Goal: Task Accomplishment & Management: Manage account settings

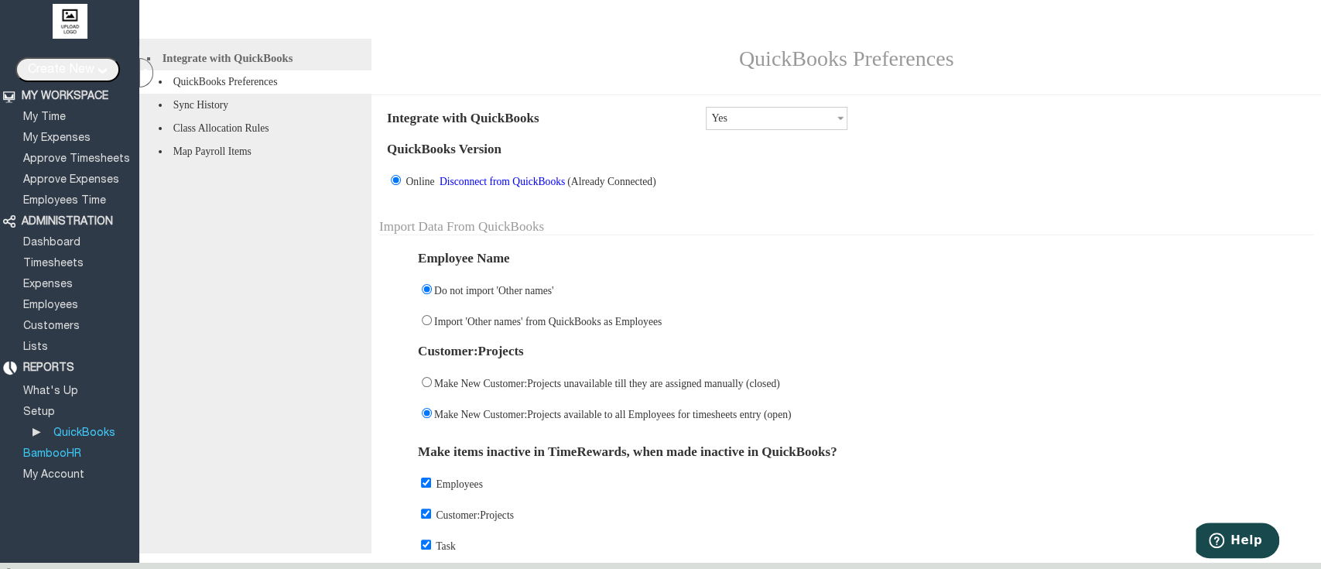
click at [71, 449] on link "BambooHR" at bounding box center [52, 454] width 63 height 10
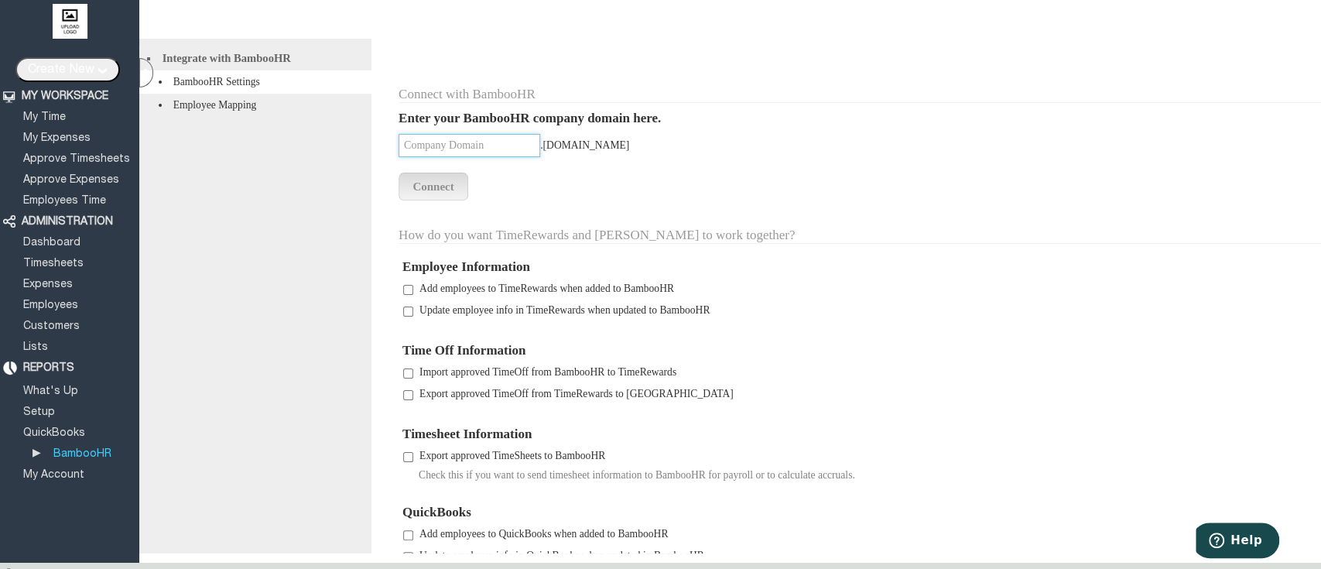
click at [508, 149] on input "text" at bounding box center [470, 145] width 142 height 23
type input "[PERSON_NAME]"
click at [424, 200] on input "Connect" at bounding box center [434, 187] width 70 height 28
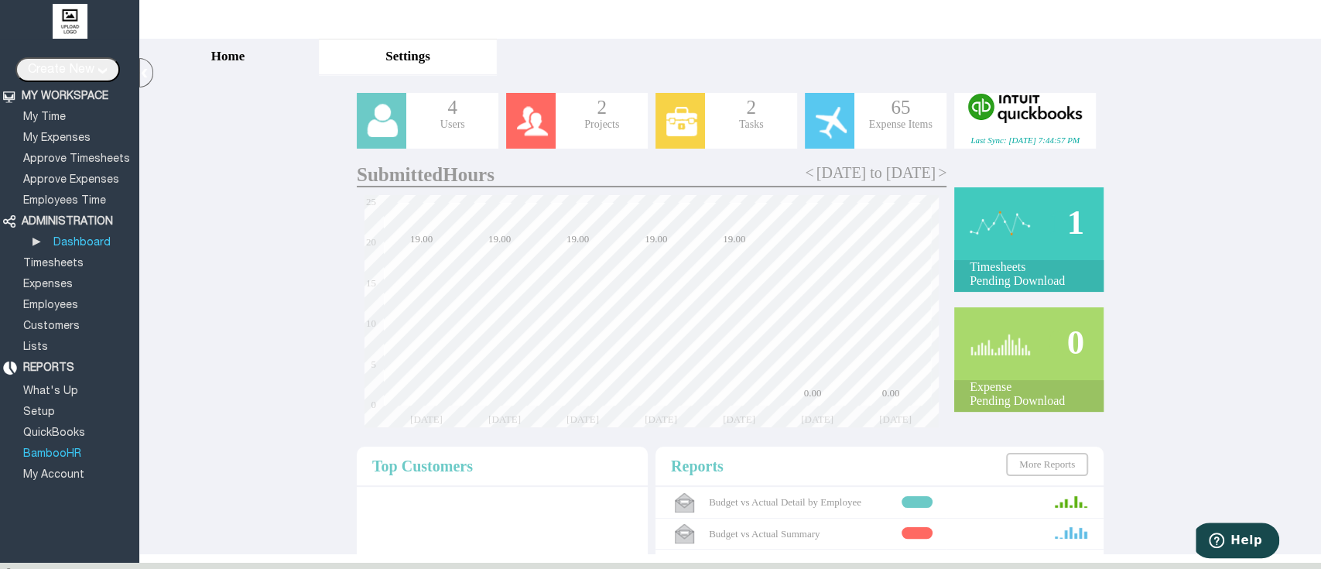
click at [71, 449] on link "BambooHR" at bounding box center [52, 454] width 63 height 10
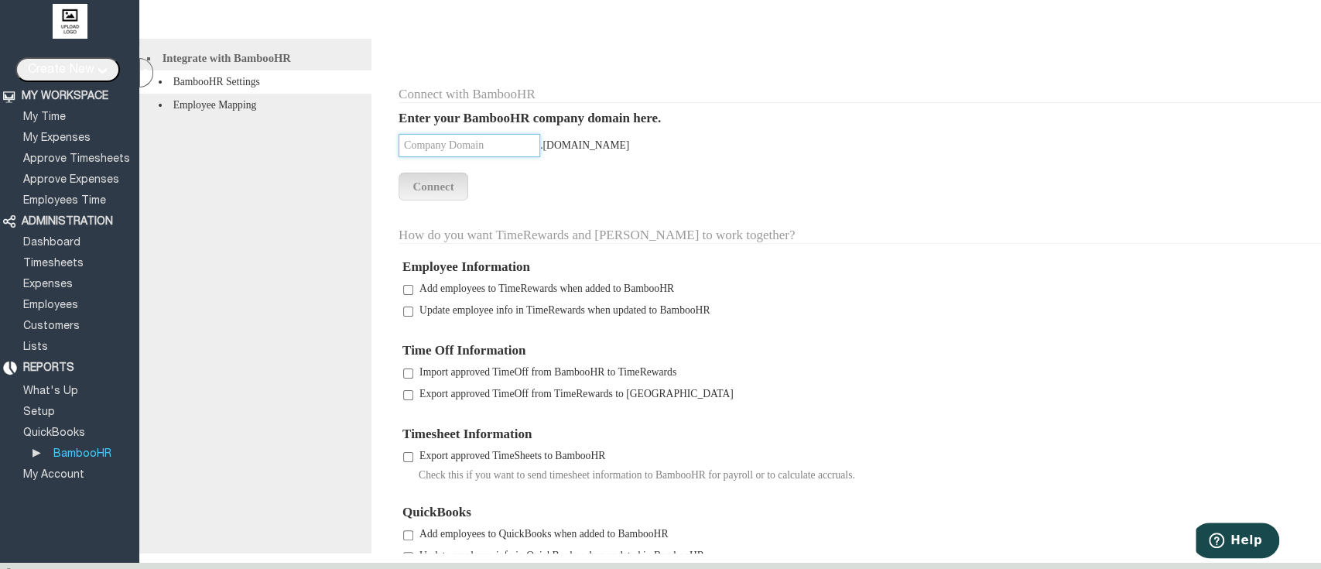
click at [502, 152] on input "text" at bounding box center [470, 145] width 142 height 23
type input "campbel"
click at [446, 193] on input "Connect" at bounding box center [434, 187] width 70 height 28
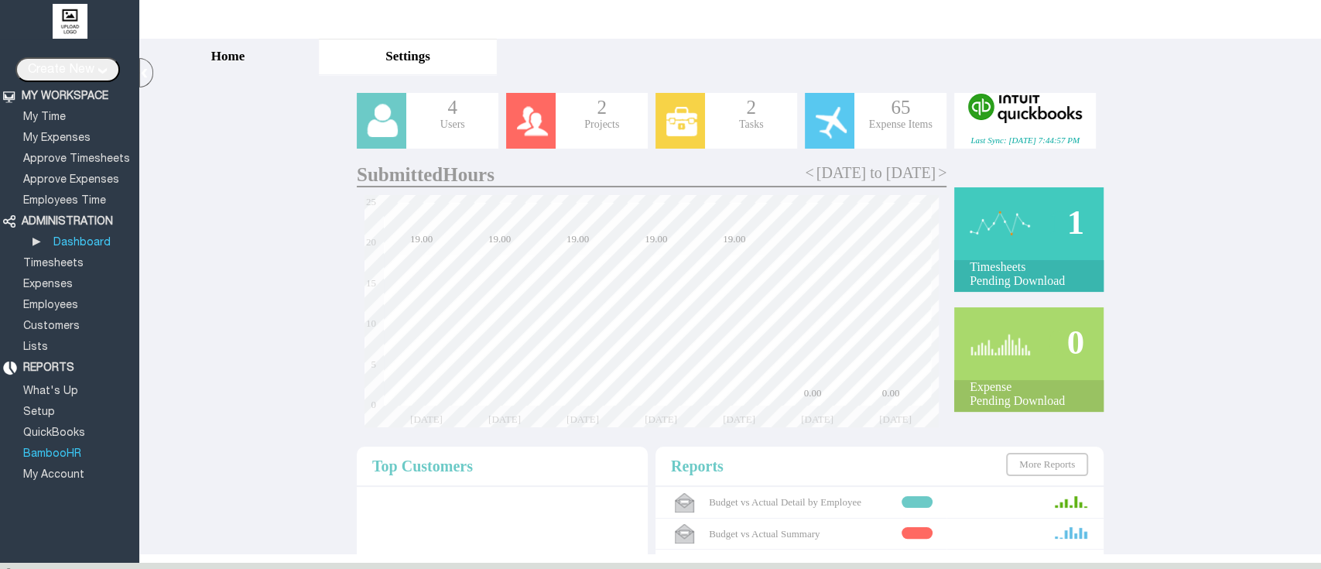
click at [67, 449] on link "BambooHR" at bounding box center [52, 454] width 63 height 10
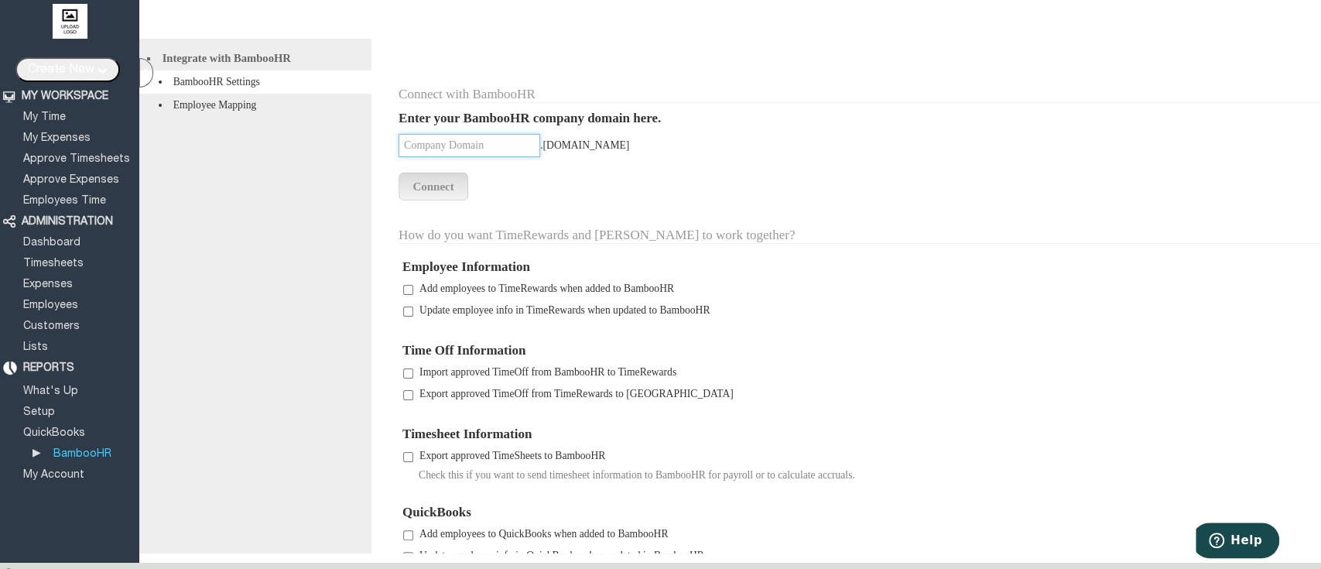
click at [498, 149] on input "text" at bounding box center [470, 145] width 142 height 23
type input "campbel"
click at [428, 194] on input "Connect" at bounding box center [434, 187] width 70 height 28
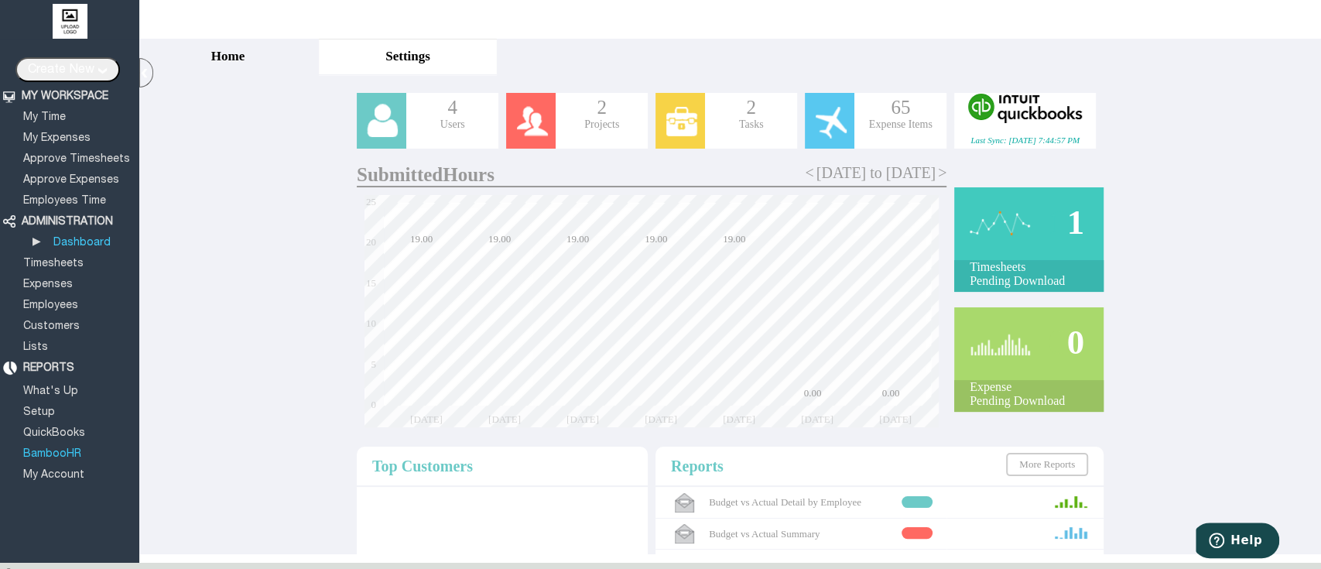
click at [62, 449] on link "BambooHR" at bounding box center [52, 454] width 63 height 10
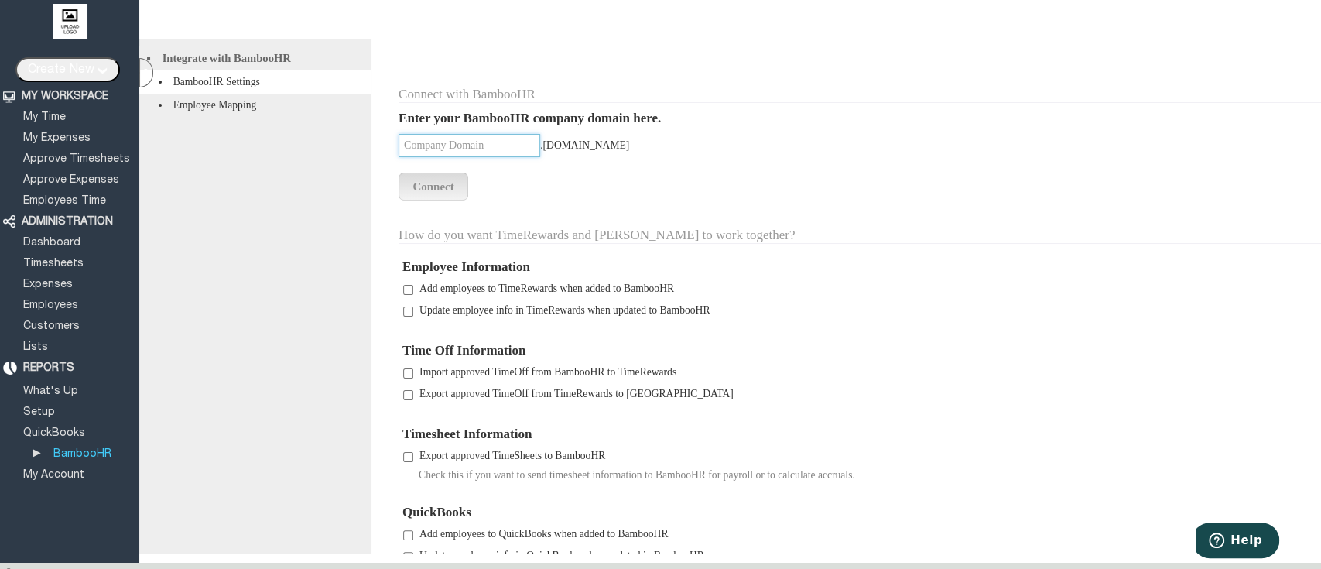
click at [455, 140] on input "text" at bounding box center [470, 145] width 142 height 23
type input "[PERSON_NAME]"
click at [452, 193] on input "Connect" at bounding box center [434, 187] width 70 height 28
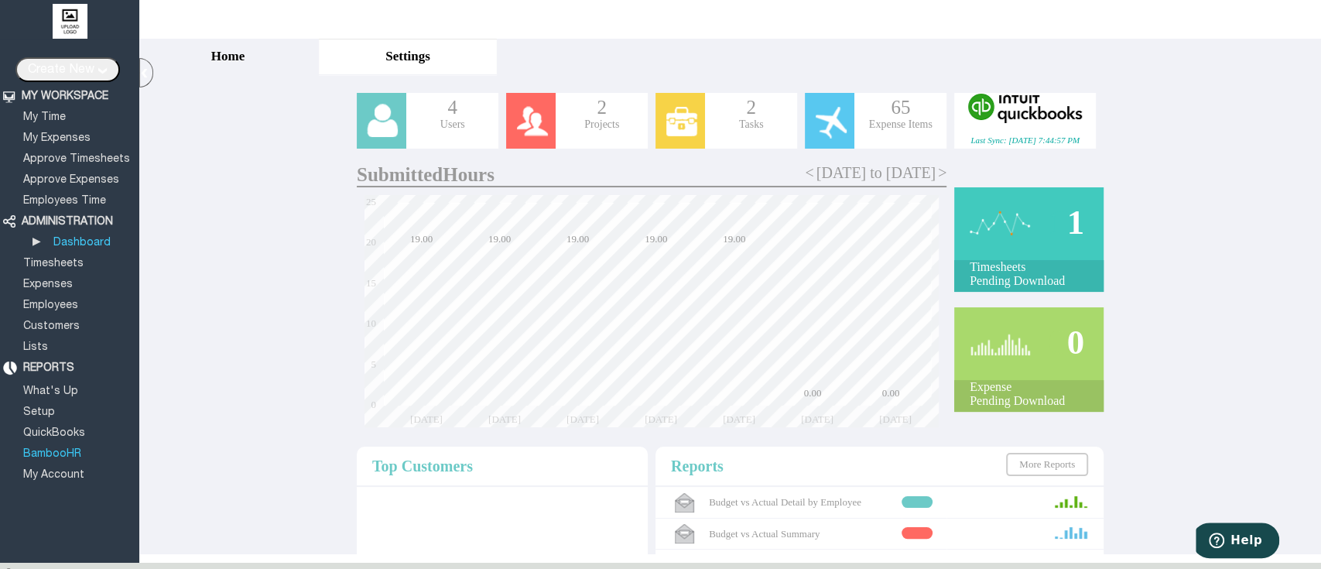
click at [43, 449] on link "BambooHR" at bounding box center [52, 454] width 63 height 10
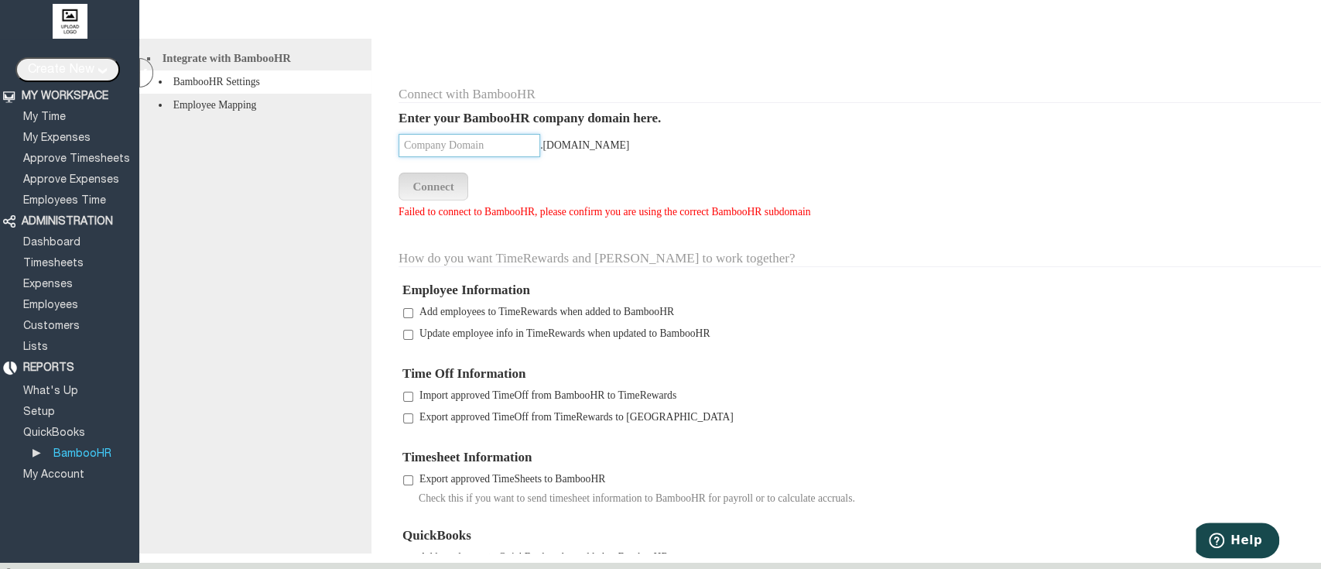
click at [435, 147] on input "text" at bounding box center [470, 145] width 142 height 23
type input "campbel"
click at [437, 190] on input "Connect" at bounding box center [434, 187] width 70 height 28
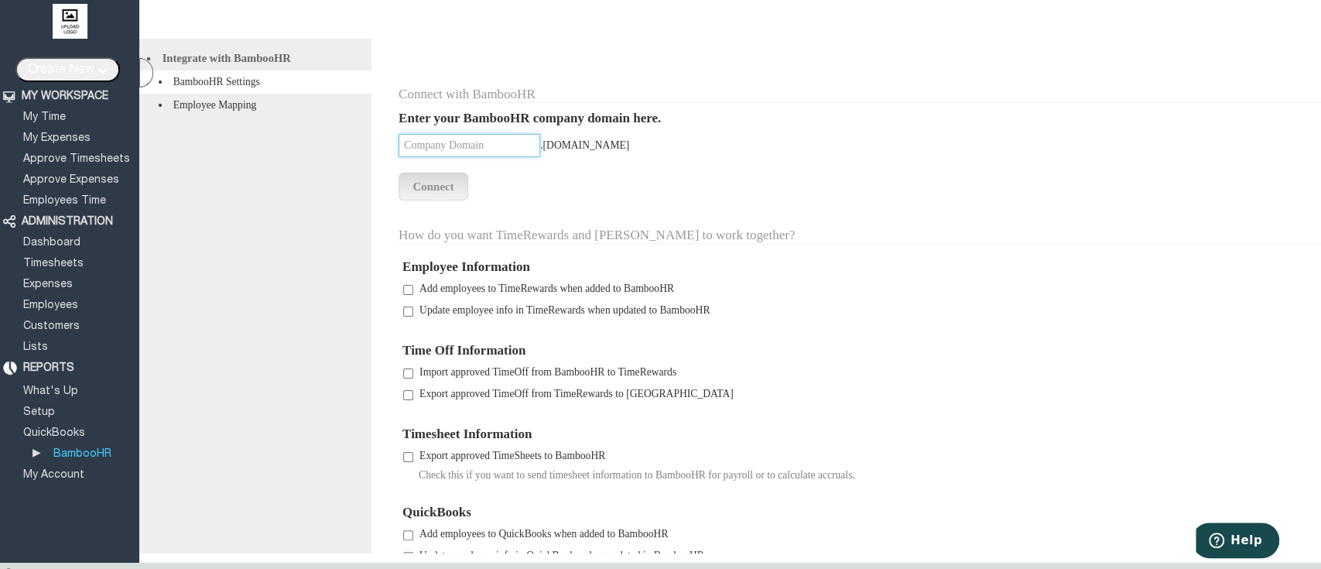
click at [459, 155] on input "text" at bounding box center [470, 145] width 142 height 23
type input "[PERSON_NAME]"
click at [60, 300] on link "Employees" at bounding box center [51, 305] width 60 height 10
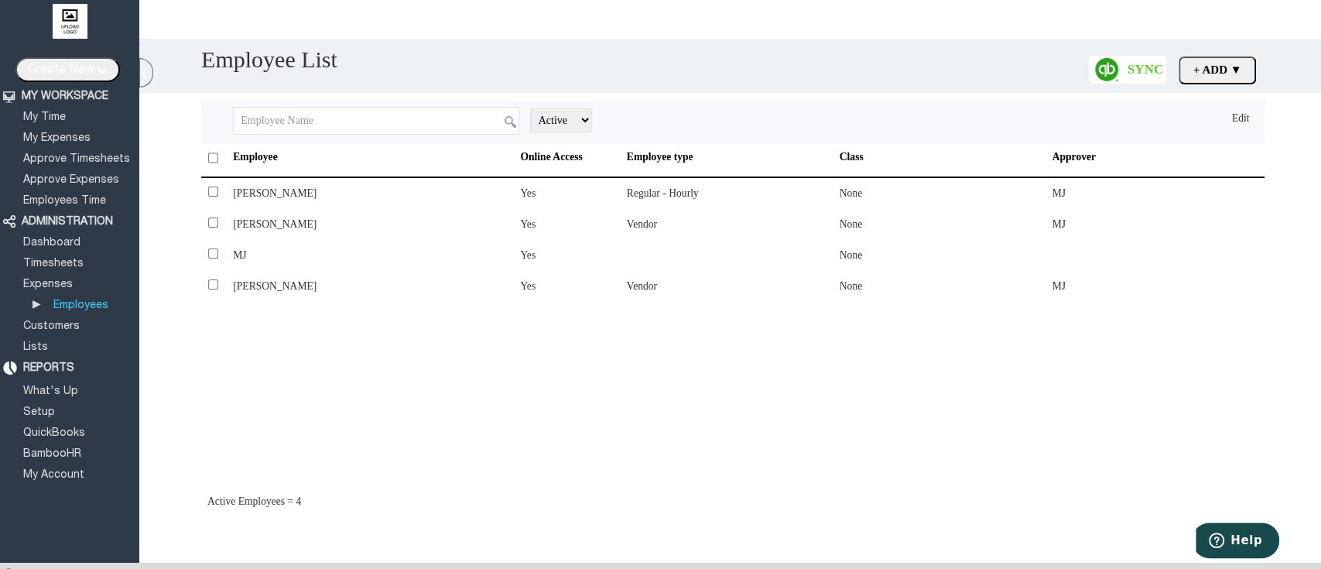
click at [1205, 69] on input "+ Add ▼" at bounding box center [1217, 71] width 77 height 28
click at [1177, 102] on link "Add Employee" at bounding box center [1187, 99] width 135 height 30
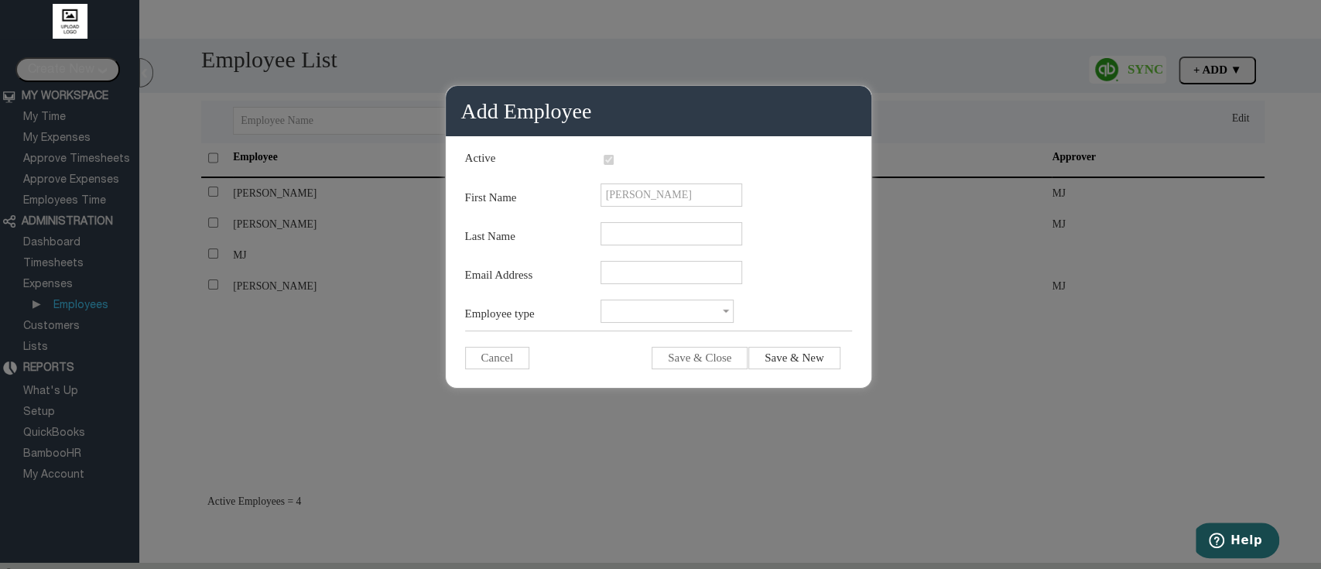
type input "[PERSON_NAME]"
click at [649, 231] on input "Last Name" at bounding box center [672, 233] width 142 height 23
type input "[PERSON_NAME]"
click at [656, 274] on input "Email Address" at bounding box center [672, 272] width 142 height 23
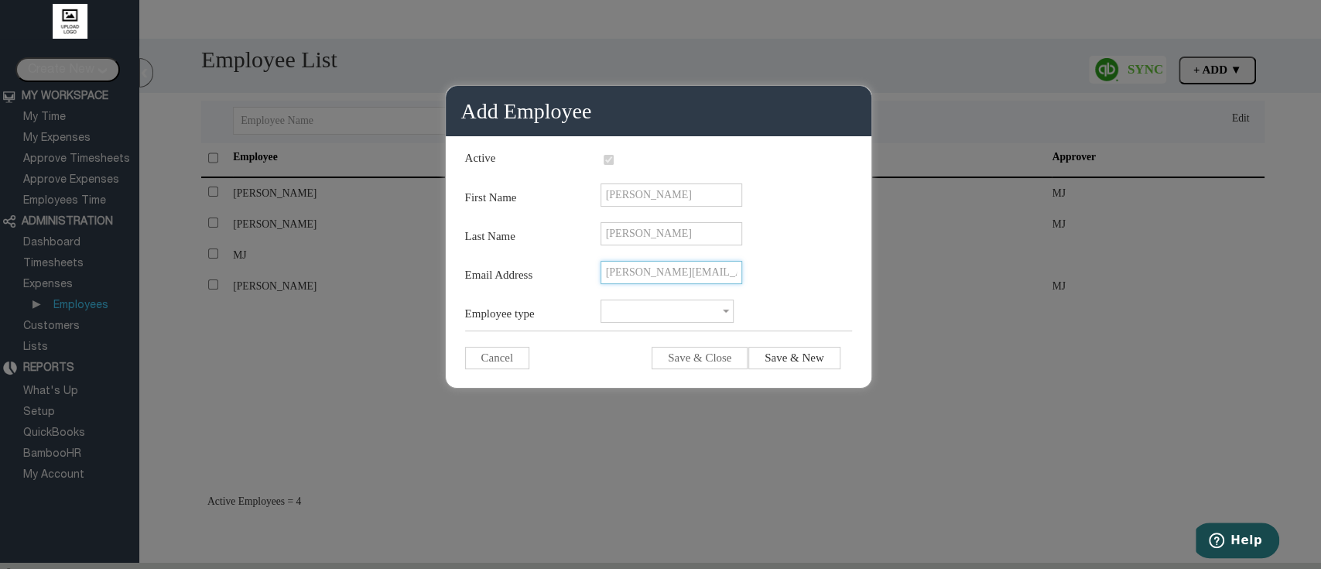
type input "[PERSON_NAME][EMAIL_ADDRESS][DOMAIN_NAME]"
click at [669, 323] on input "text" at bounding box center [667, 311] width 133 height 23
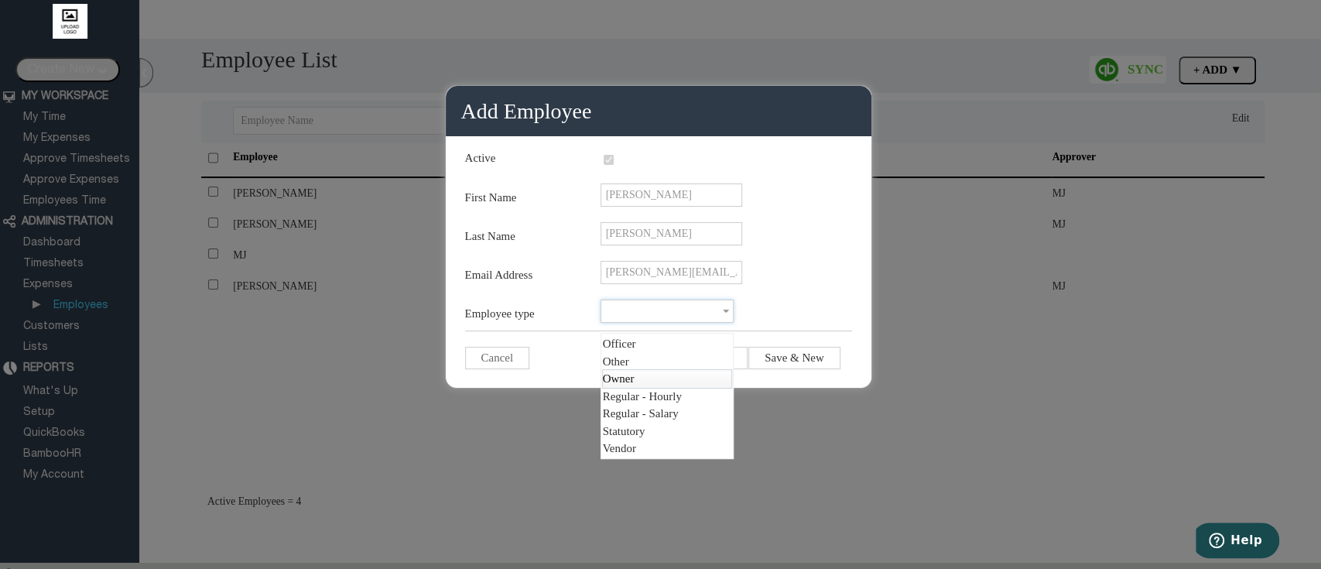
click at [665, 377] on link "O w n e r" at bounding box center [667, 378] width 130 height 19
type input "Owner"
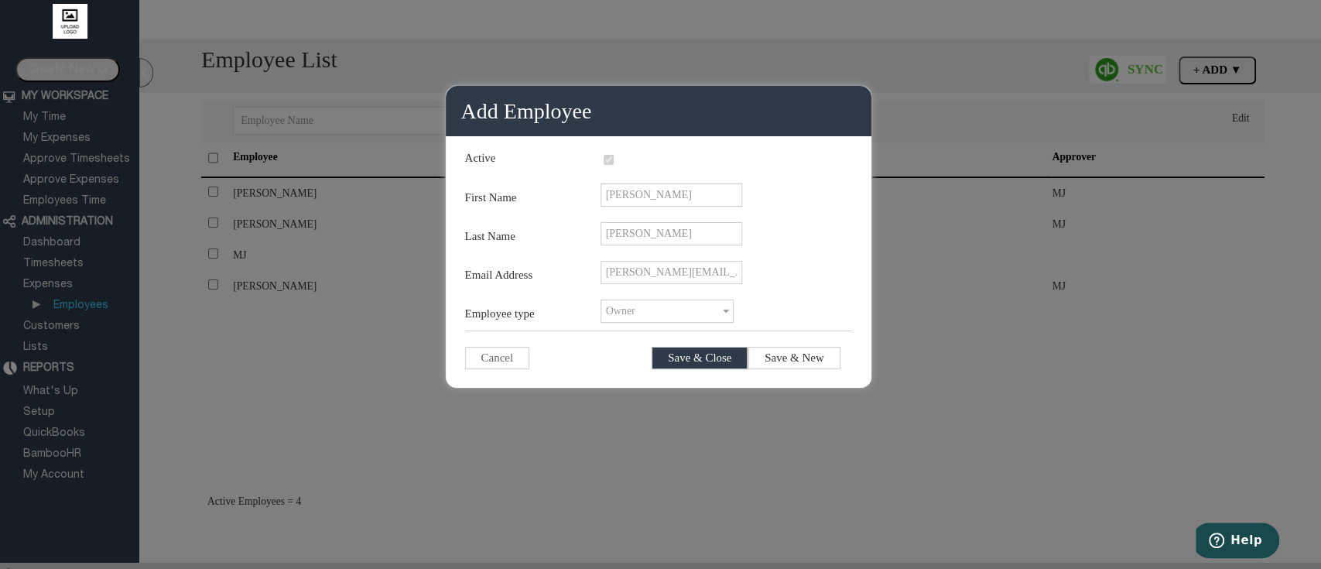
click at [701, 368] on input "Save & Close" at bounding box center [700, 358] width 96 height 22
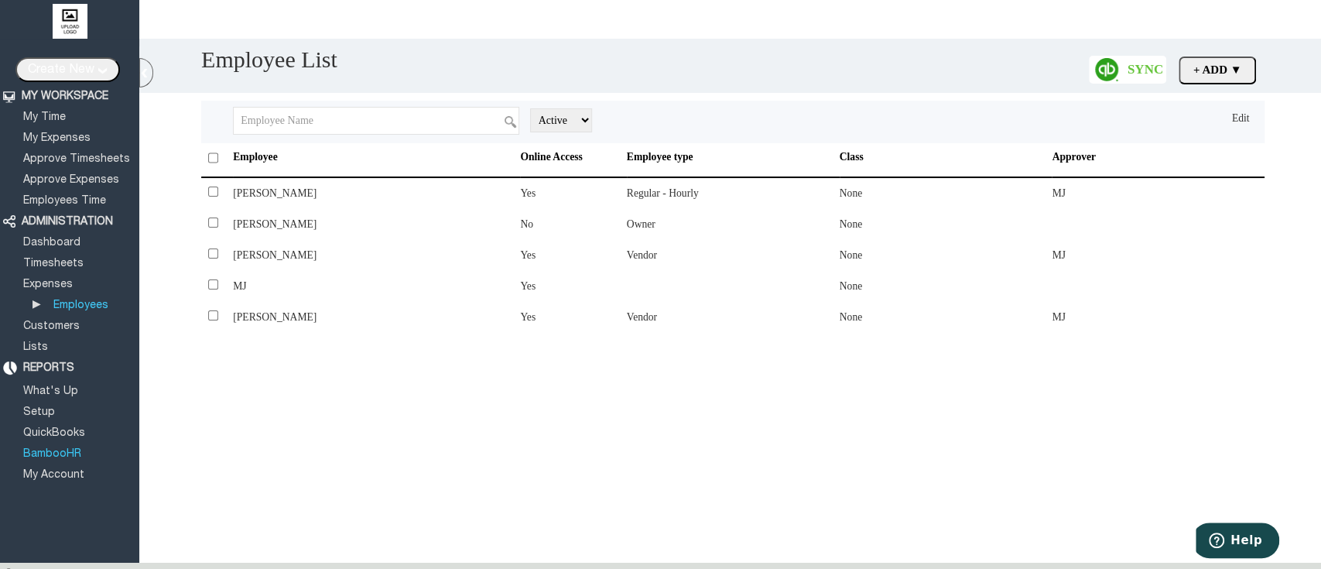
click at [60, 449] on link "BambooHR" at bounding box center [52, 454] width 63 height 10
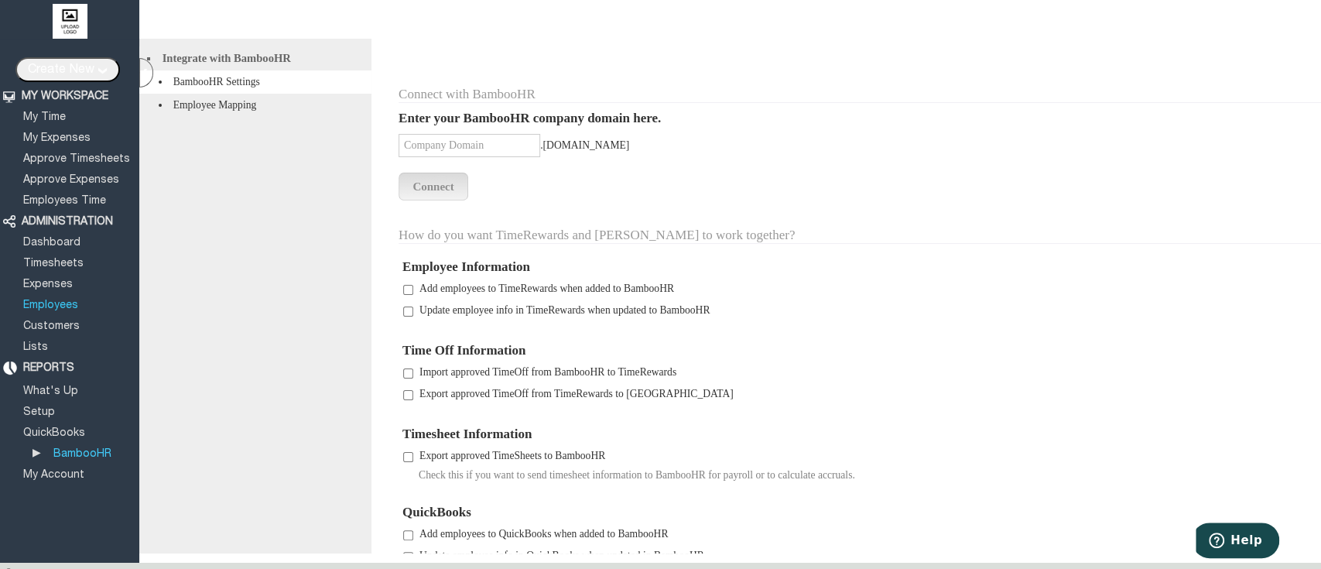
click at [63, 300] on link "Employees" at bounding box center [51, 305] width 60 height 10
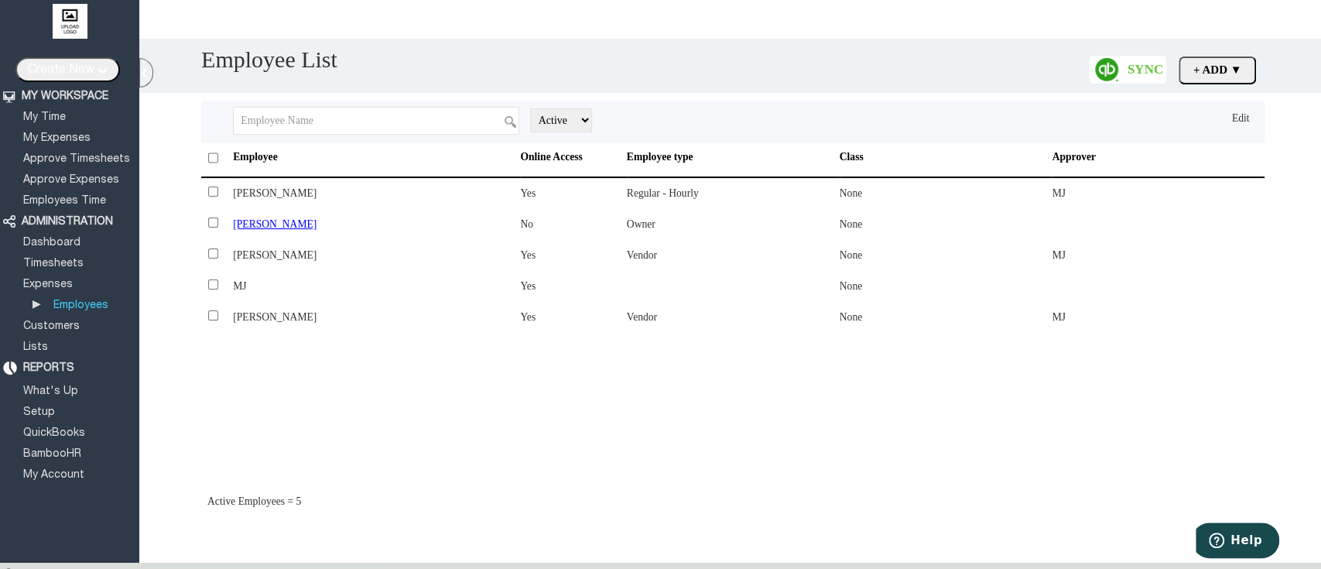
click at [270, 225] on span "[PERSON_NAME]" at bounding box center [275, 224] width 84 height 12
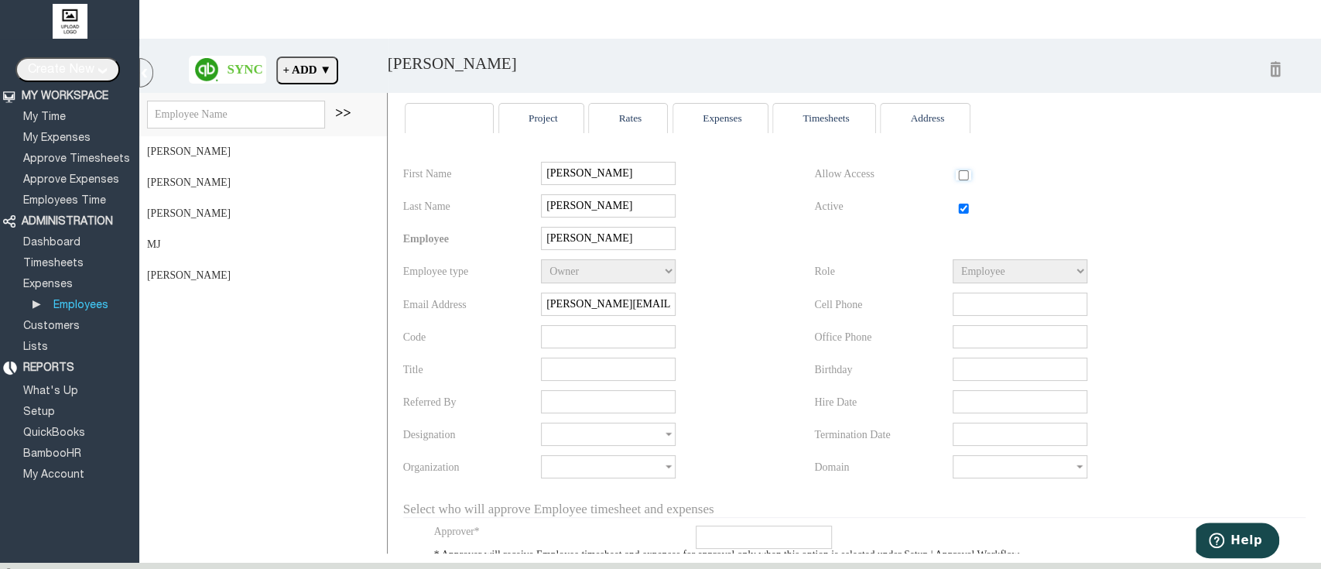
click at [956, 178] on input "checkbox" at bounding box center [963, 175] width 15 height 10
checkbox input "true"
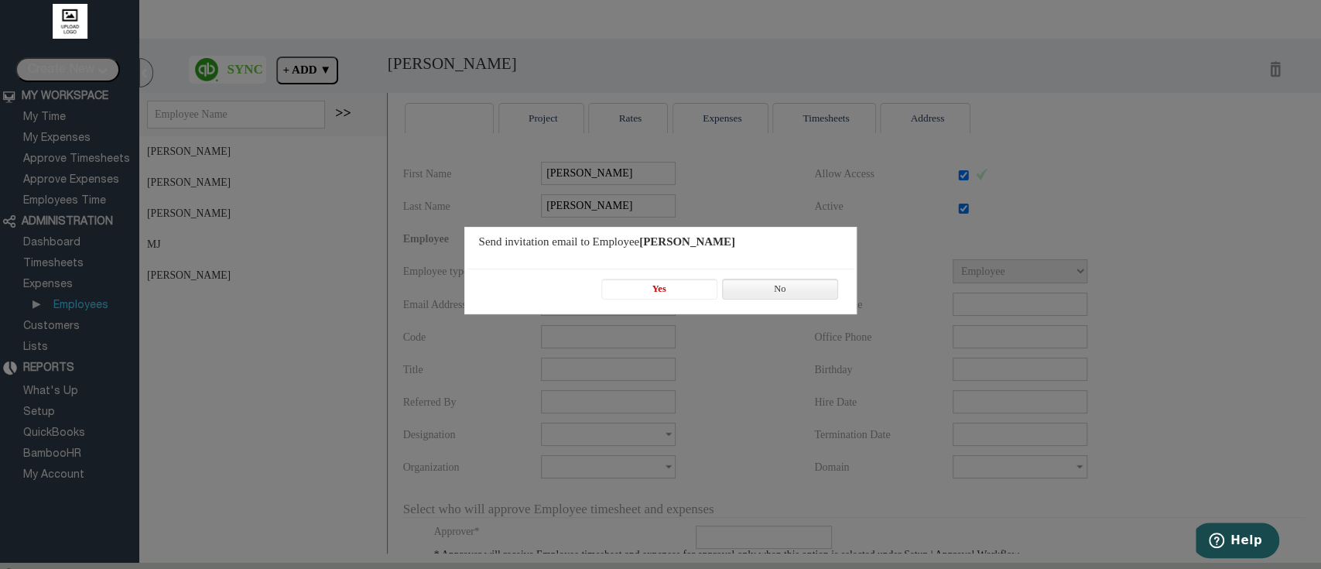
click at [653, 288] on span "Yes" at bounding box center [659, 288] width 115 height 19
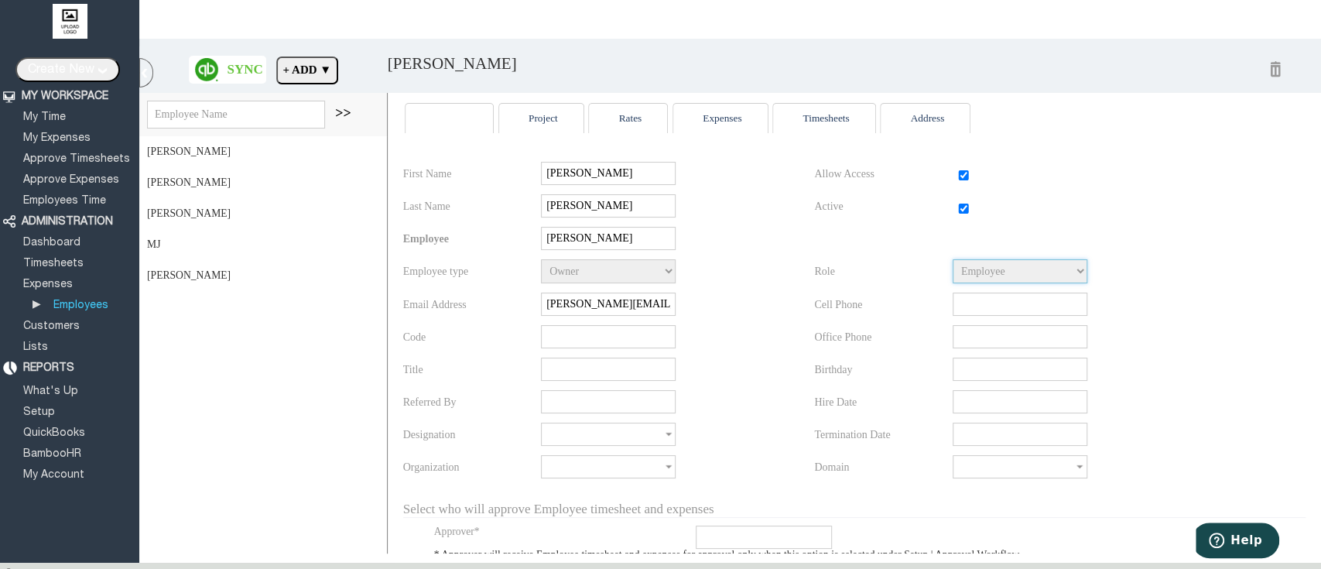
click at [999, 276] on select "Employee Manager Super Administrator" at bounding box center [1020, 271] width 135 height 24
select select "5"
click at [953, 269] on select "Employee Manager Super Administrator" at bounding box center [1020, 271] width 135 height 24
click at [1147, 316] on span at bounding box center [1088, 304] width 271 height 23
click at [248, 387] on div "[PERSON_NAME] [PERSON_NAME] [PERSON_NAME] MJ" at bounding box center [263, 345] width 248 height 418
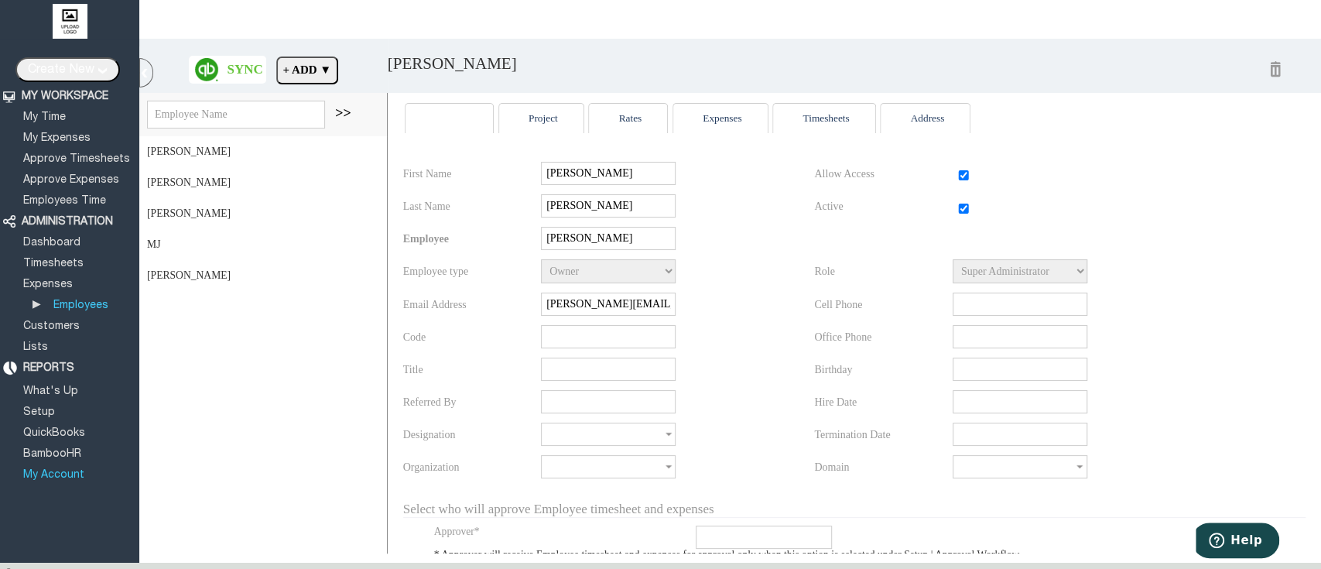
click at [62, 470] on link "My Account" at bounding box center [54, 475] width 66 height 10
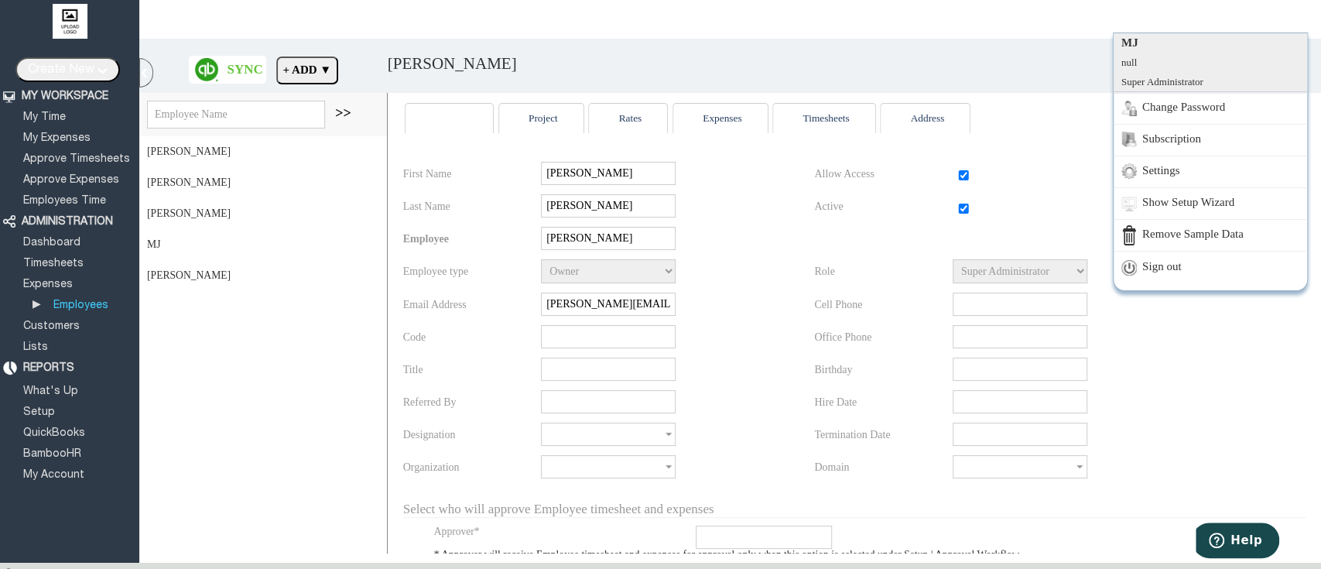
click at [1231, 261] on link "Sign out" at bounding box center [1211, 267] width 194 height 32
